Goal: Navigation & Orientation: Find specific page/section

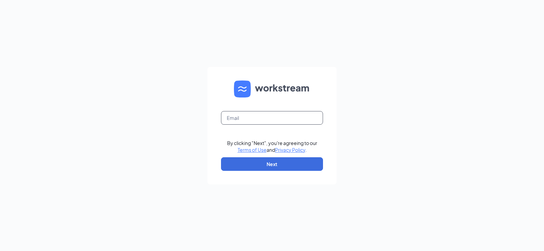
click at [287, 121] on input "text" at bounding box center [272, 118] width 102 height 14
type input "[PERSON_NAME][EMAIL_ADDRESS][DOMAIN_NAME]"
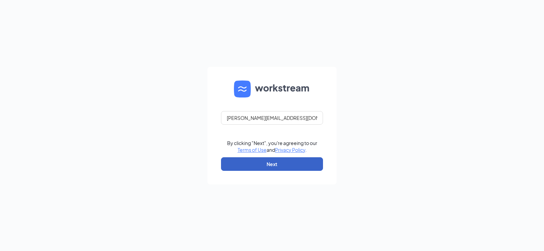
click at [270, 161] on button "Next" at bounding box center [272, 164] width 102 height 14
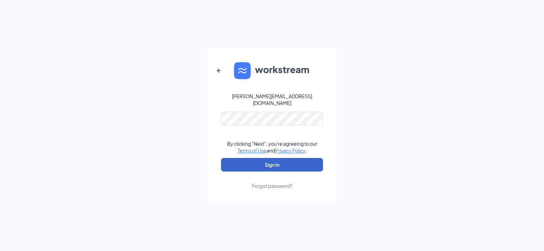
click at [267, 160] on button "Sign In" at bounding box center [272, 165] width 102 height 14
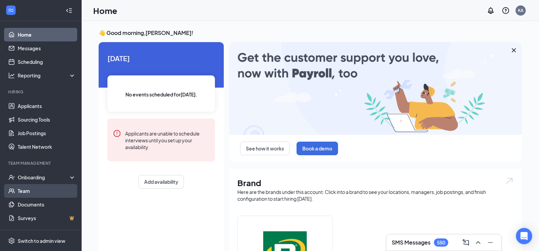
click at [32, 192] on link "Team" at bounding box center [47, 191] width 58 height 14
